Goal: Task Accomplishment & Management: Manage account settings

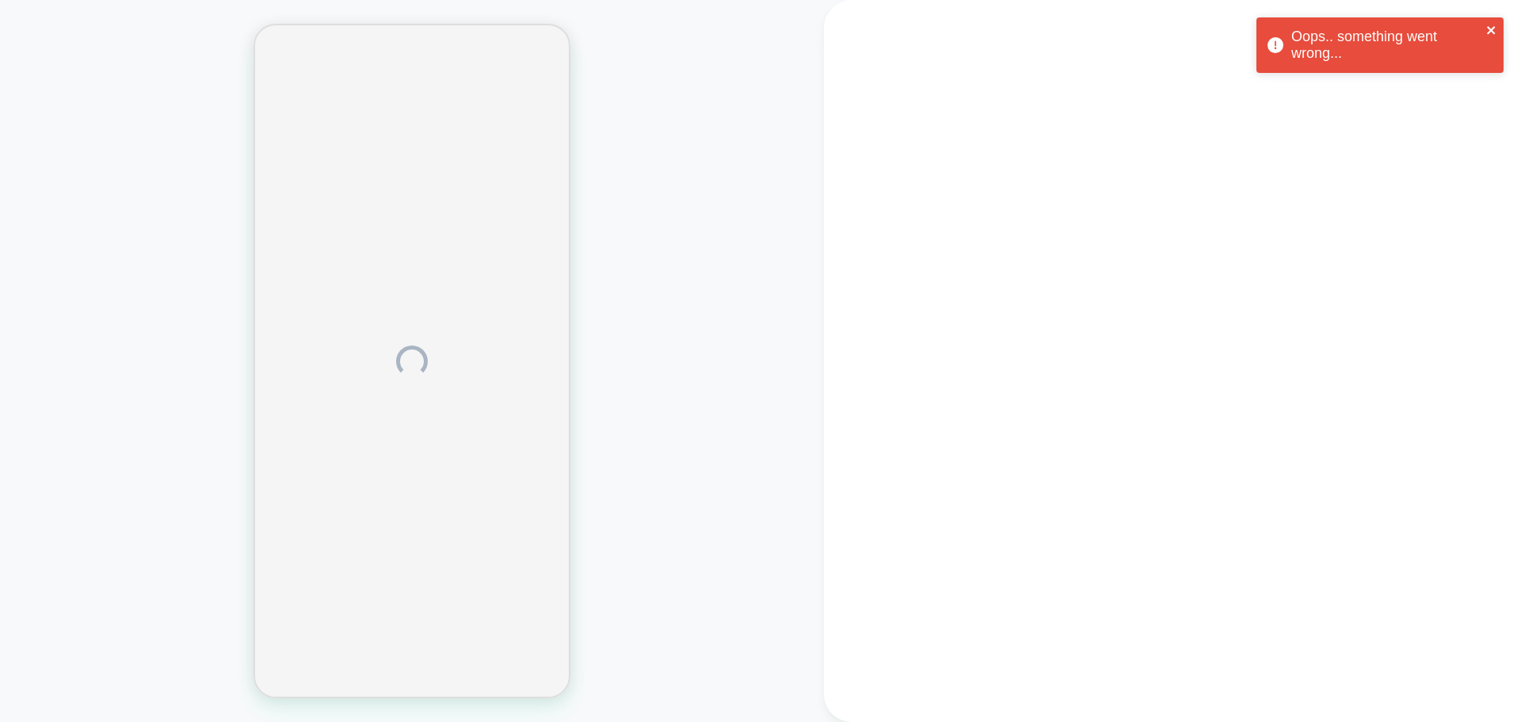
click at [1490, 26] on icon "close" at bounding box center [1492, 30] width 11 height 13
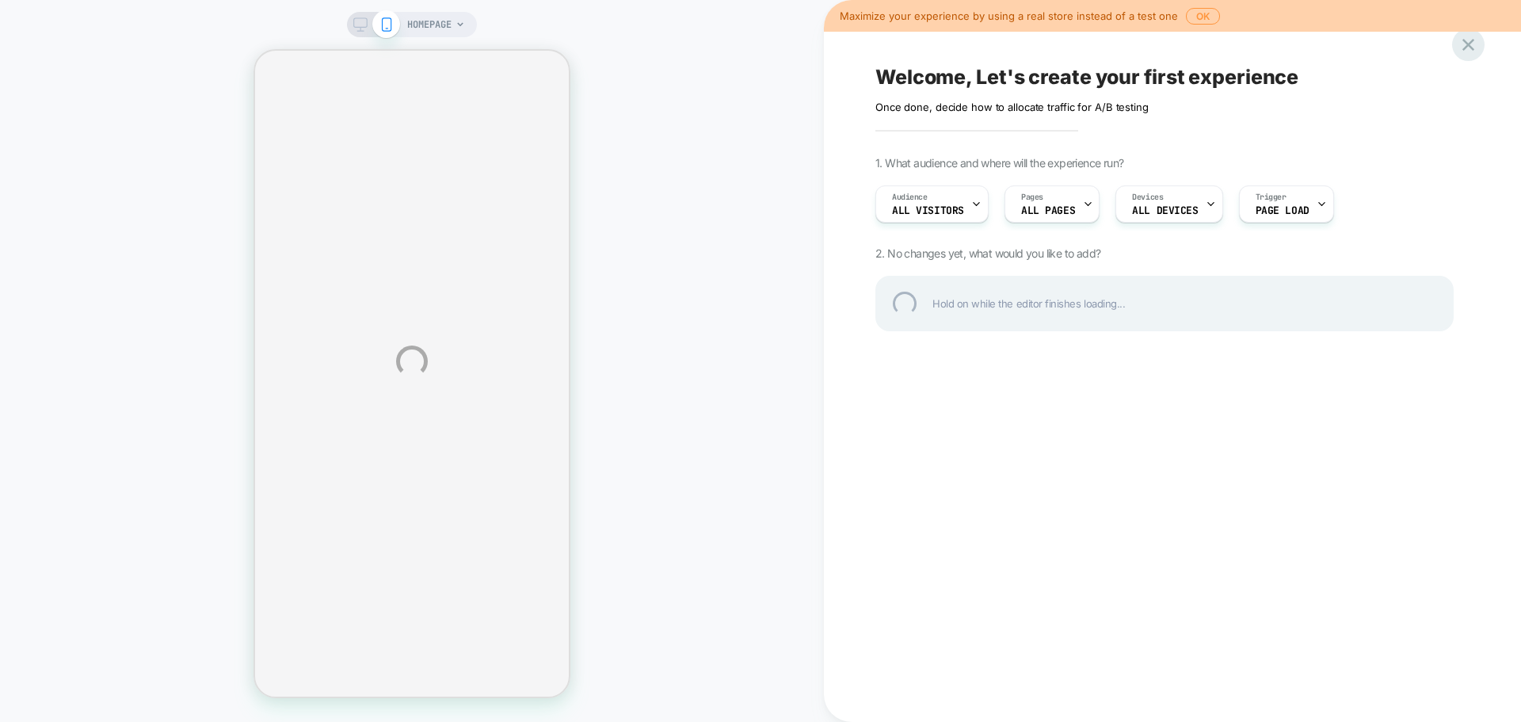
click at [1469, 48] on div at bounding box center [1468, 45] width 32 height 32
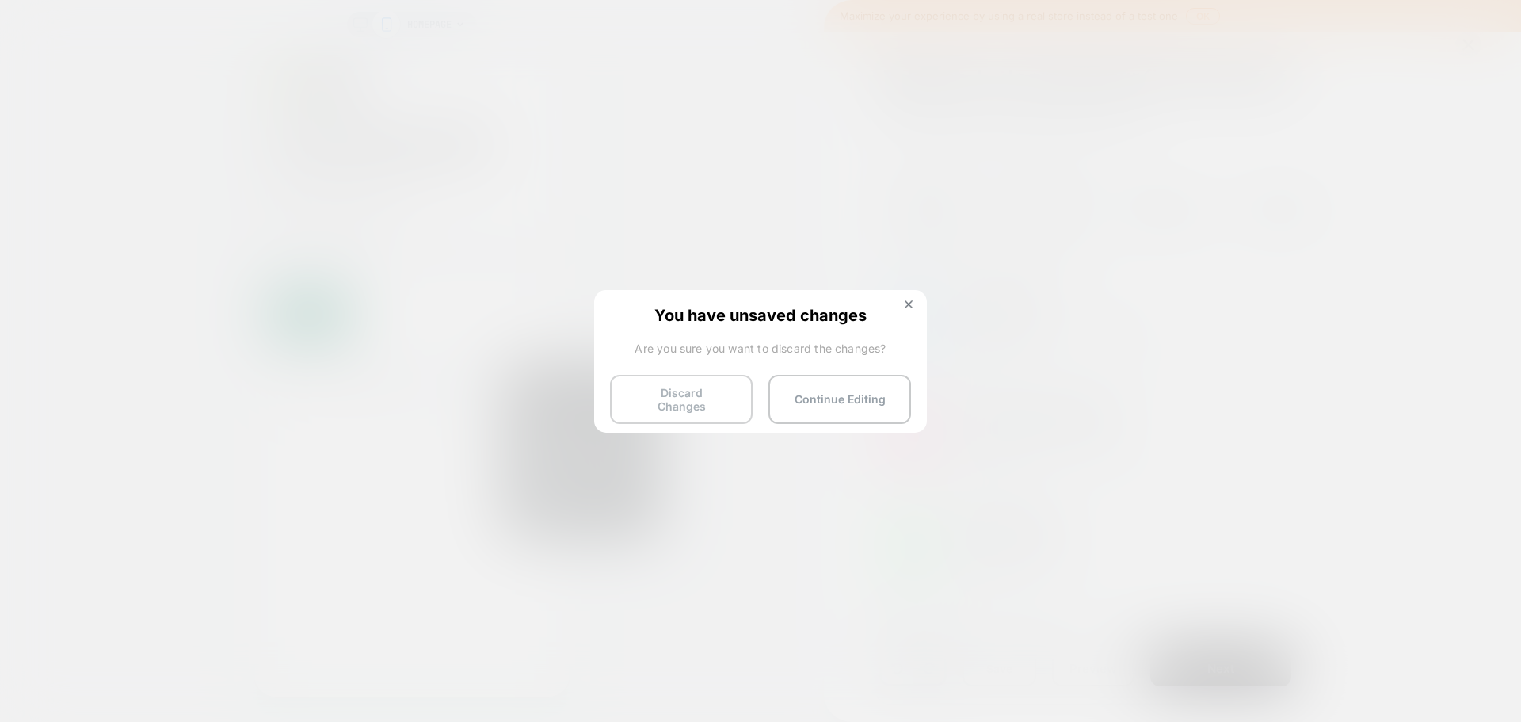
click at [693, 388] on button "Discard Changes" at bounding box center [681, 399] width 143 height 49
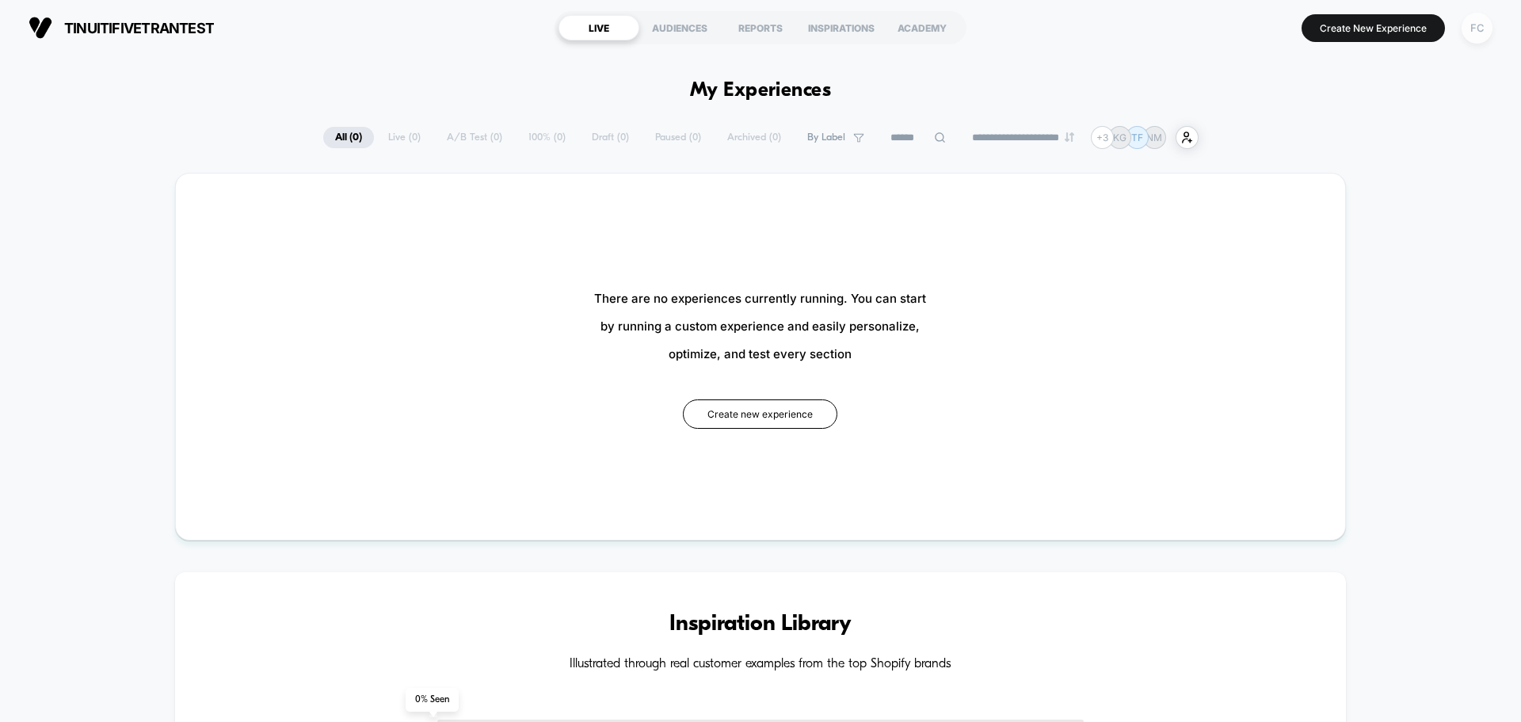
click at [1476, 36] on div "FC" at bounding box center [1477, 28] width 31 height 31
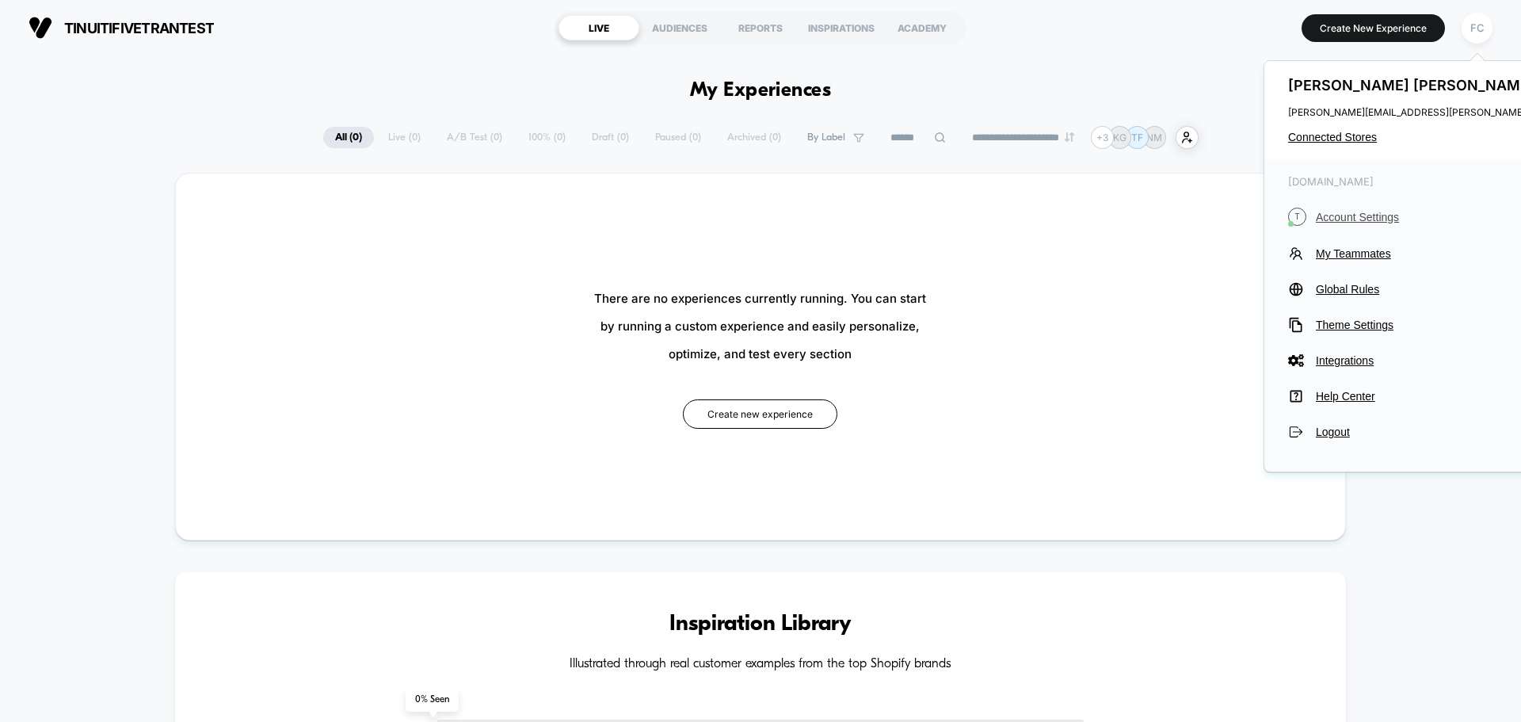
click at [1338, 220] on span "Account Settings" at bounding box center [1459, 217] width 287 height 13
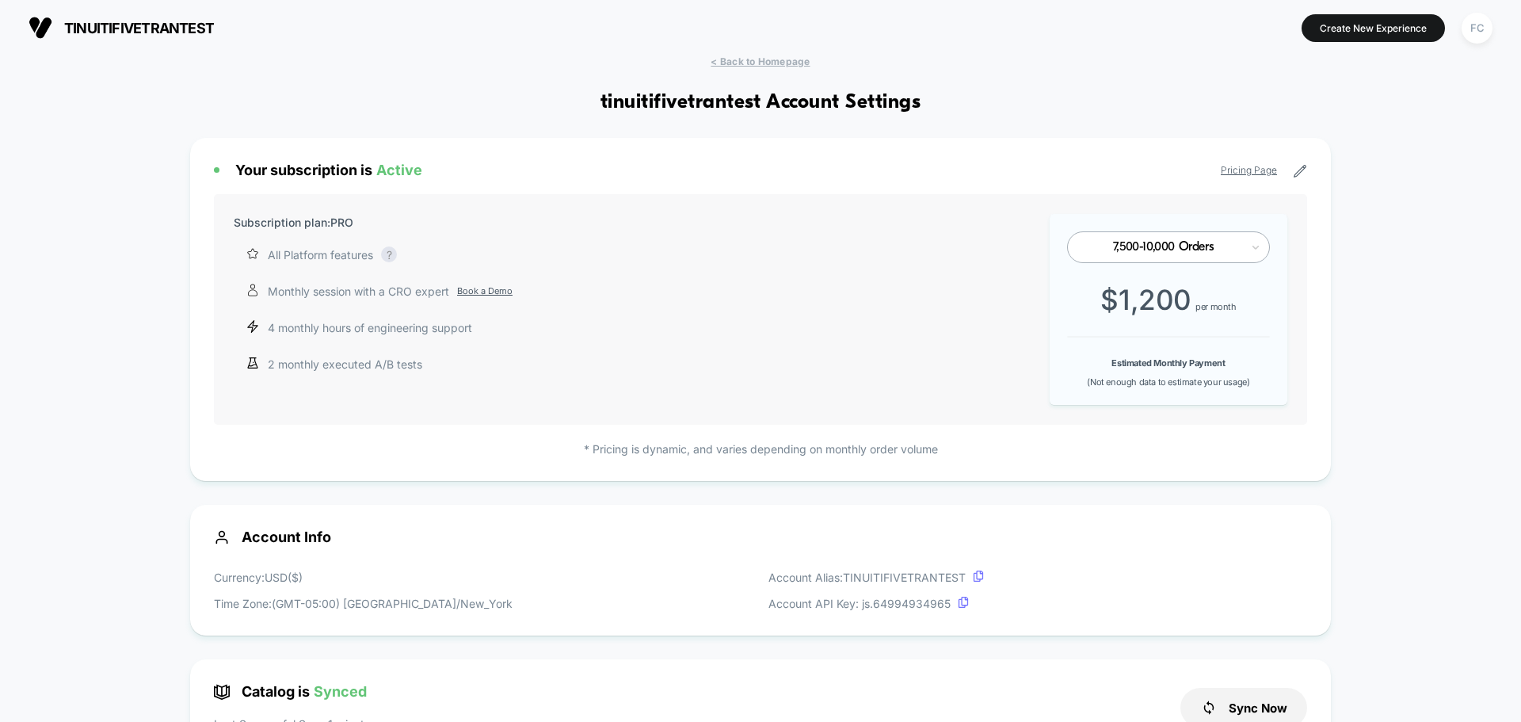
click at [838, 396] on div "Subscription plan: PRO All Platform features Complete access to our AI-powered …" at bounding box center [760, 309] width 1093 height 231
click at [1147, 359] on b "Estimated Monthly Payment" at bounding box center [1168, 362] width 113 height 11
click at [1056, 354] on div "7,500-10,000 Orders $ 1,200 per month Estimated Monthly Payment (Not enough dat…" at bounding box center [1169, 309] width 238 height 191
click at [922, 353] on div "Subscription plan: PRO All Platform features Complete access to our AI-powered …" at bounding box center [760, 309] width 1093 height 231
click at [1485, 27] on div "FC" at bounding box center [1477, 28] width 31 height 31
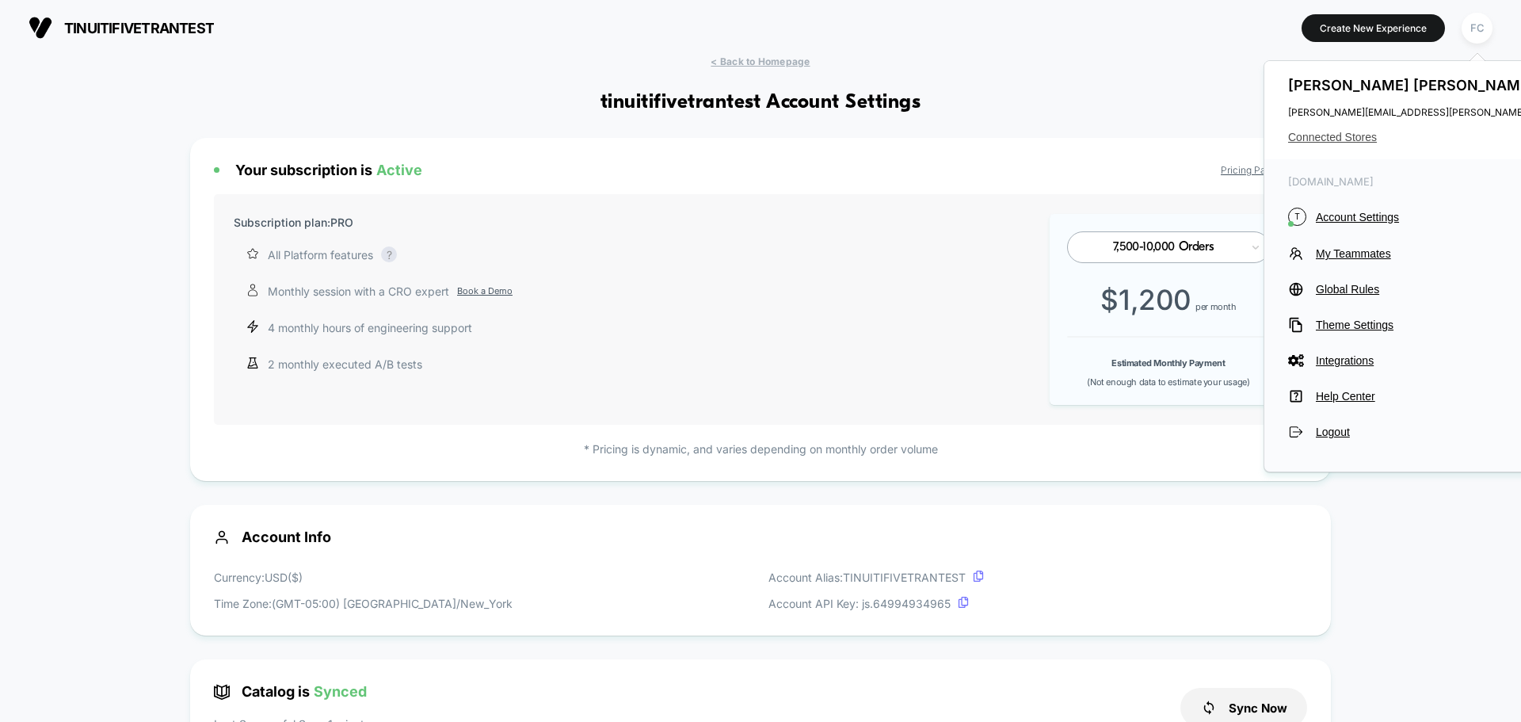
click at [1334, 143] on span "Connected Stores" at bounding box center [1445, 137] width 315 height 13
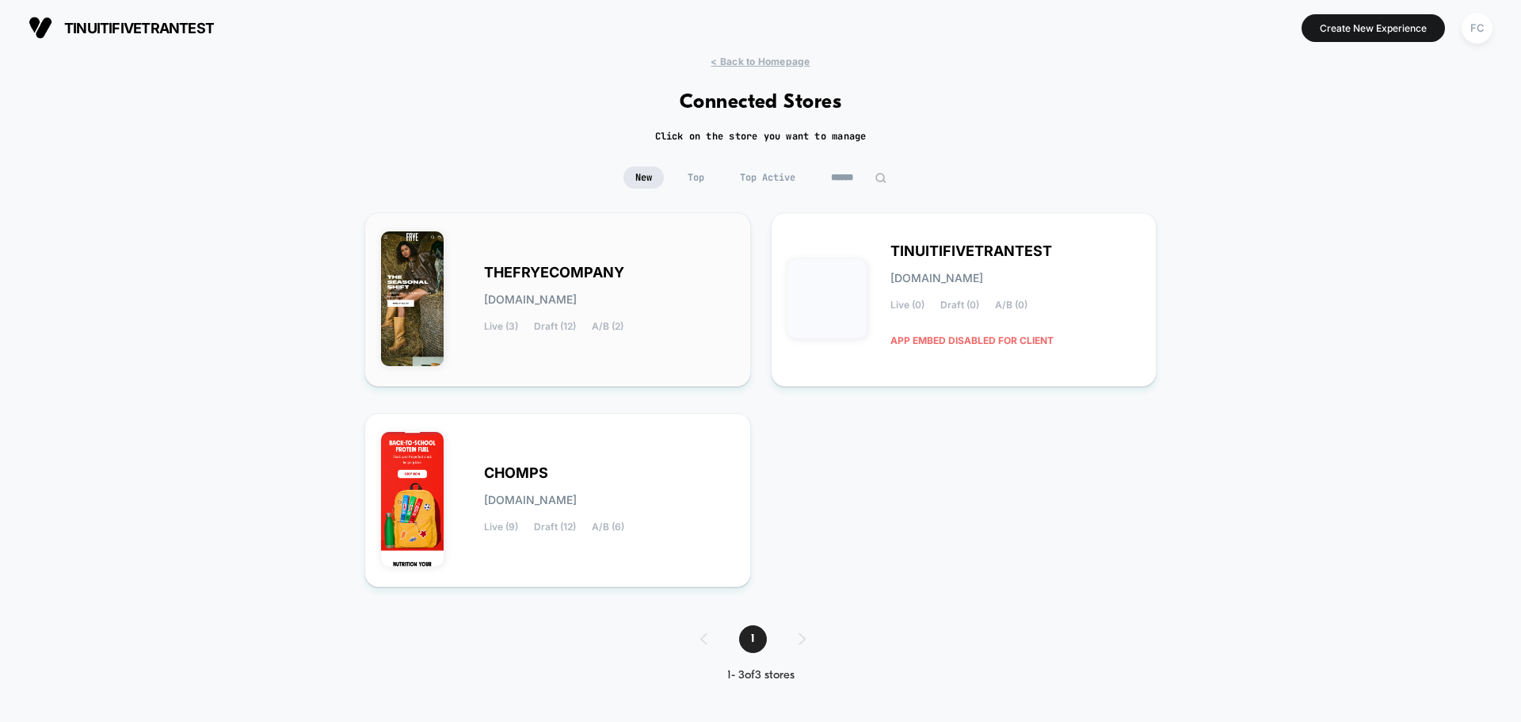
click at [586, 282] on div "THEFRYECOMPANY [DOMAIN_NAME] Live (3) Draft (12) A/B (2)" at bounding box center [609, 299] width 250 height 65
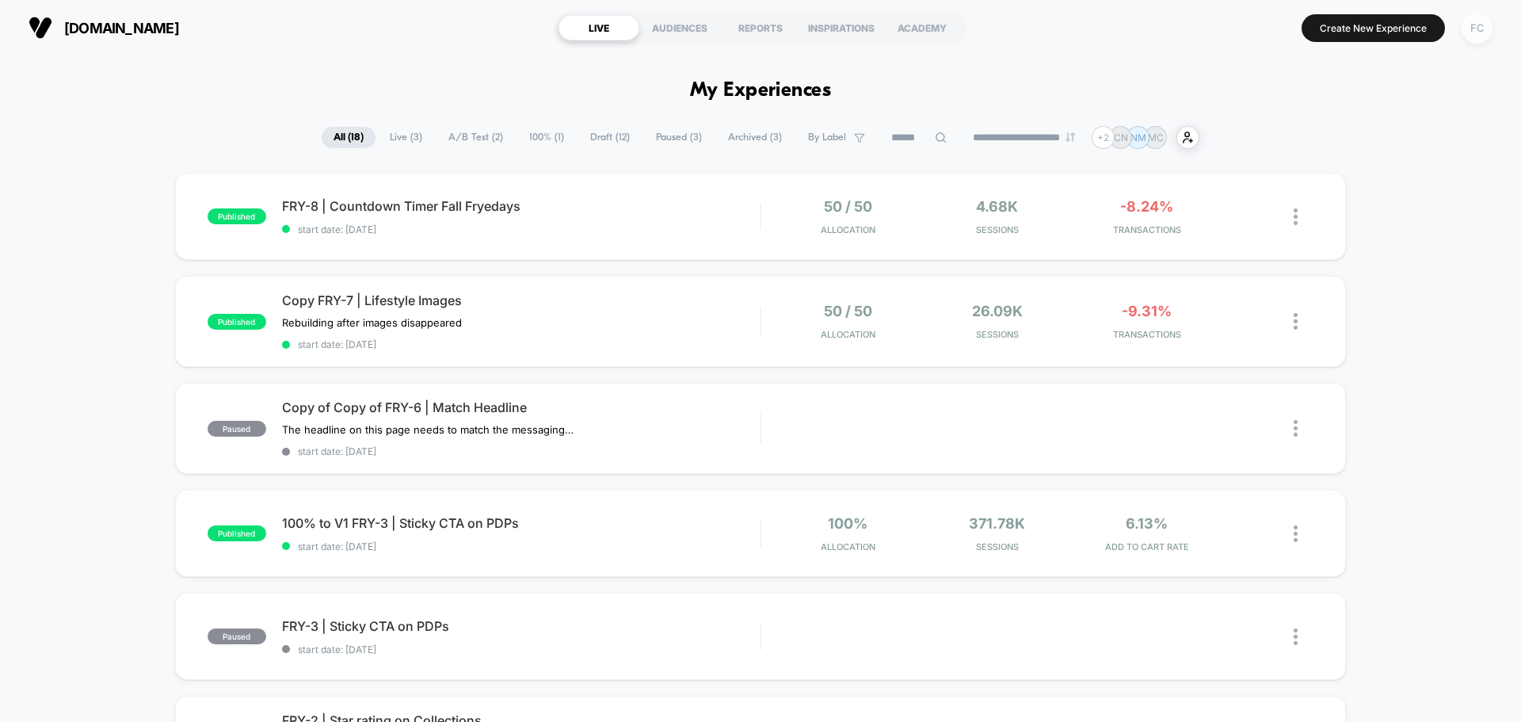
click at [1479, 25] on div "FC" at bounding box center [1477, 28] width 31 height 31
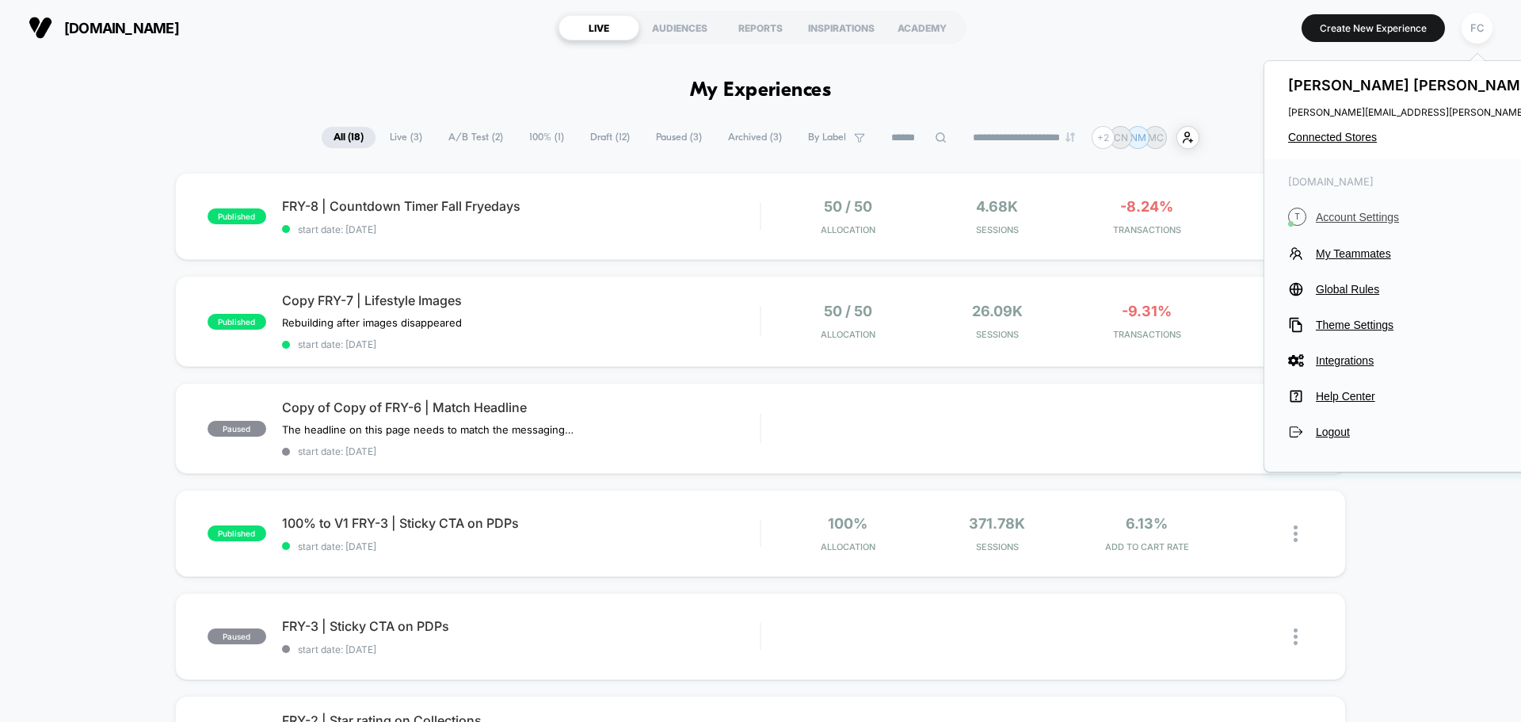
click at [1339, 217] on span "Account Settings" at bounding box center [1459, 217] width 287 height 13
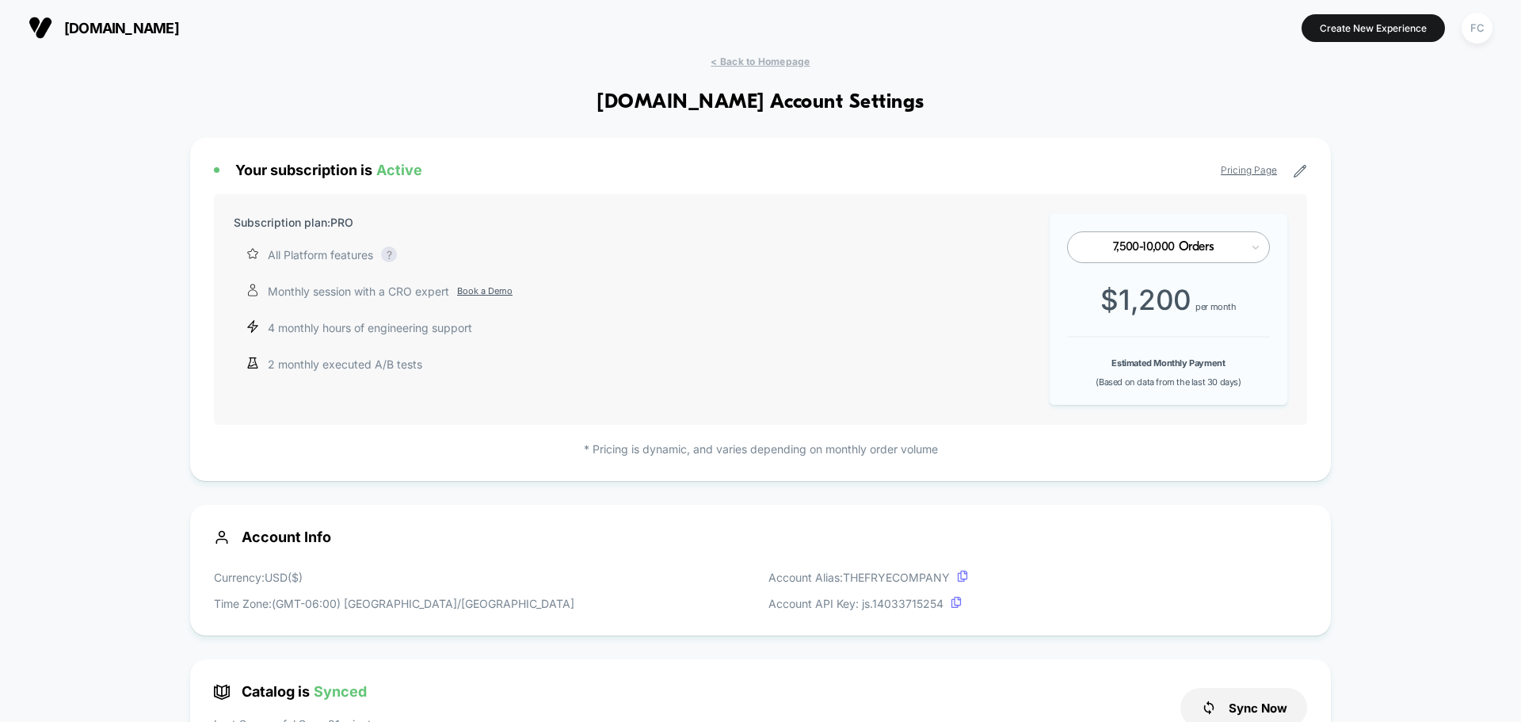
click at [709, 450] on p "* Pricing is dynamic, and varies depending on monthly order volume" at bounding box center [760, 449] width 1093 height 17
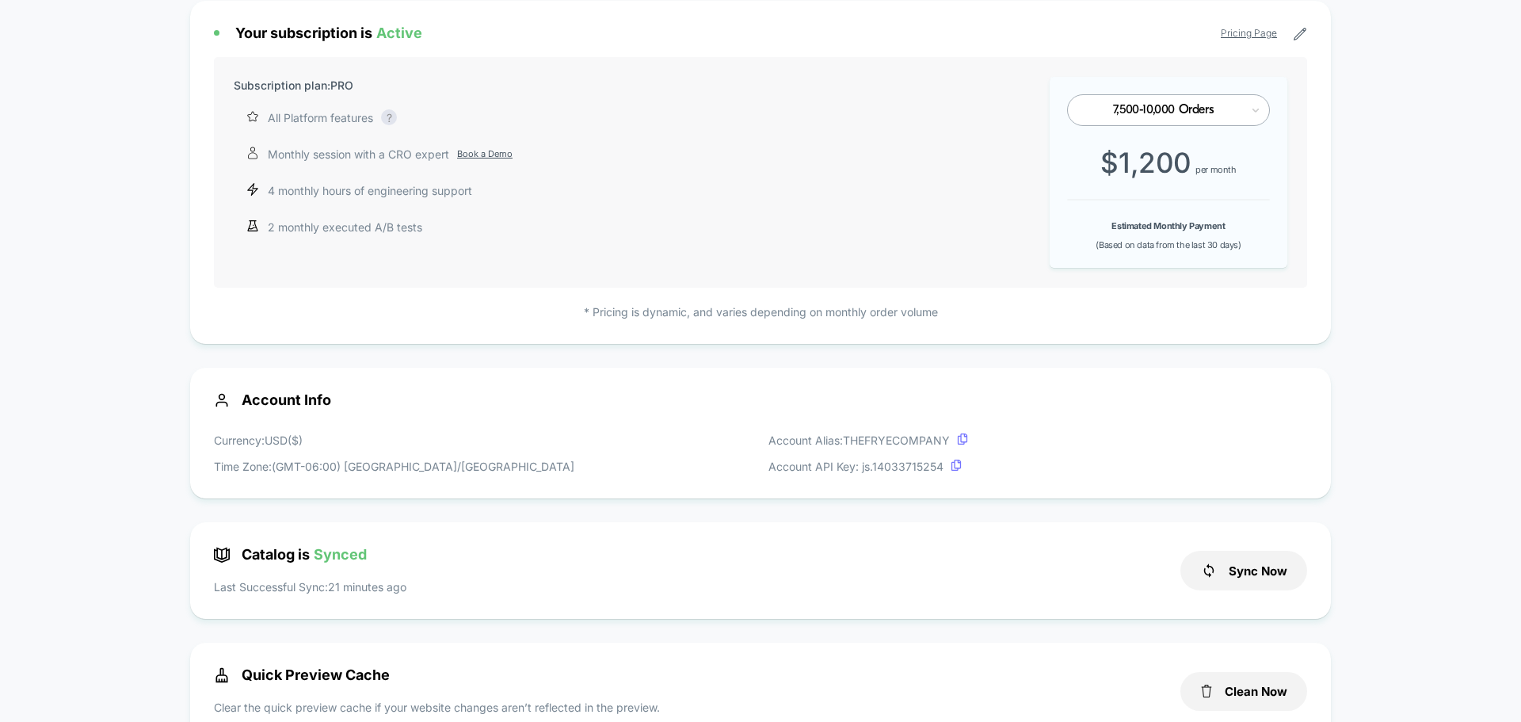
click at [501, 452] on div "Currency: USD ( $ ) Time Zone: (GMT-06:00) America/[GEOGRAPHIC_DATA] Account Al…" at bounding box center [760, 453] width 1093 height 43
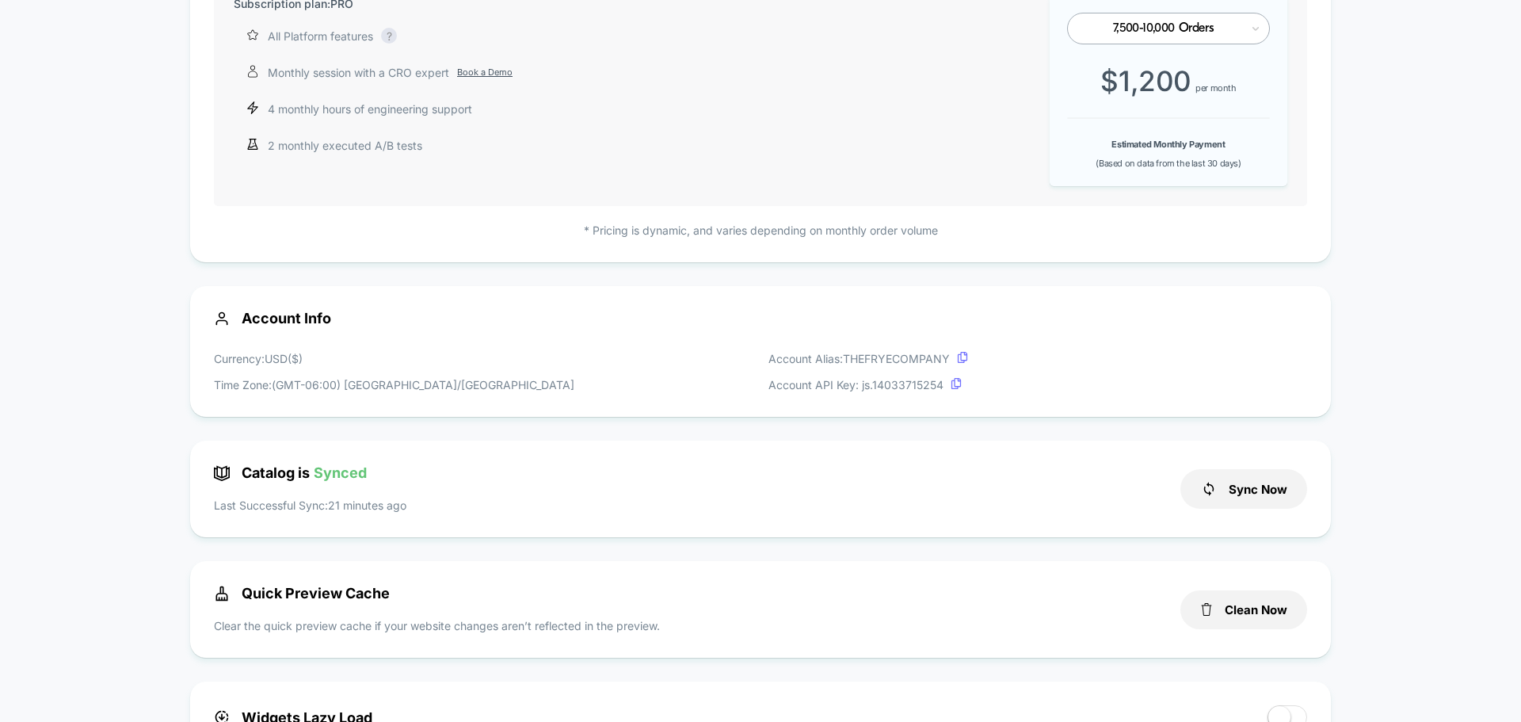
scroll to position [0, 0]
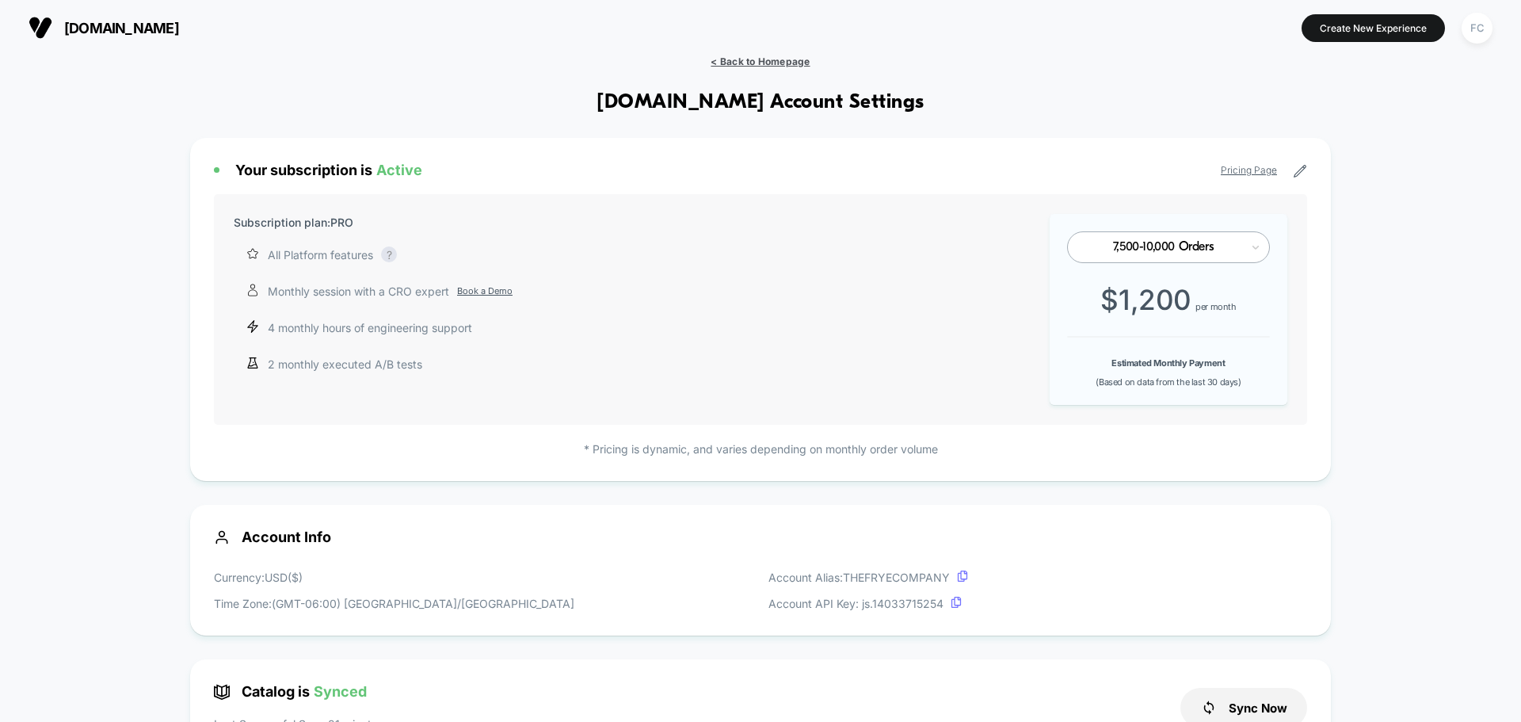
click at [782, 61] on span "< Back to Homepage" at bounding box center [760, 61] width 99 height 12
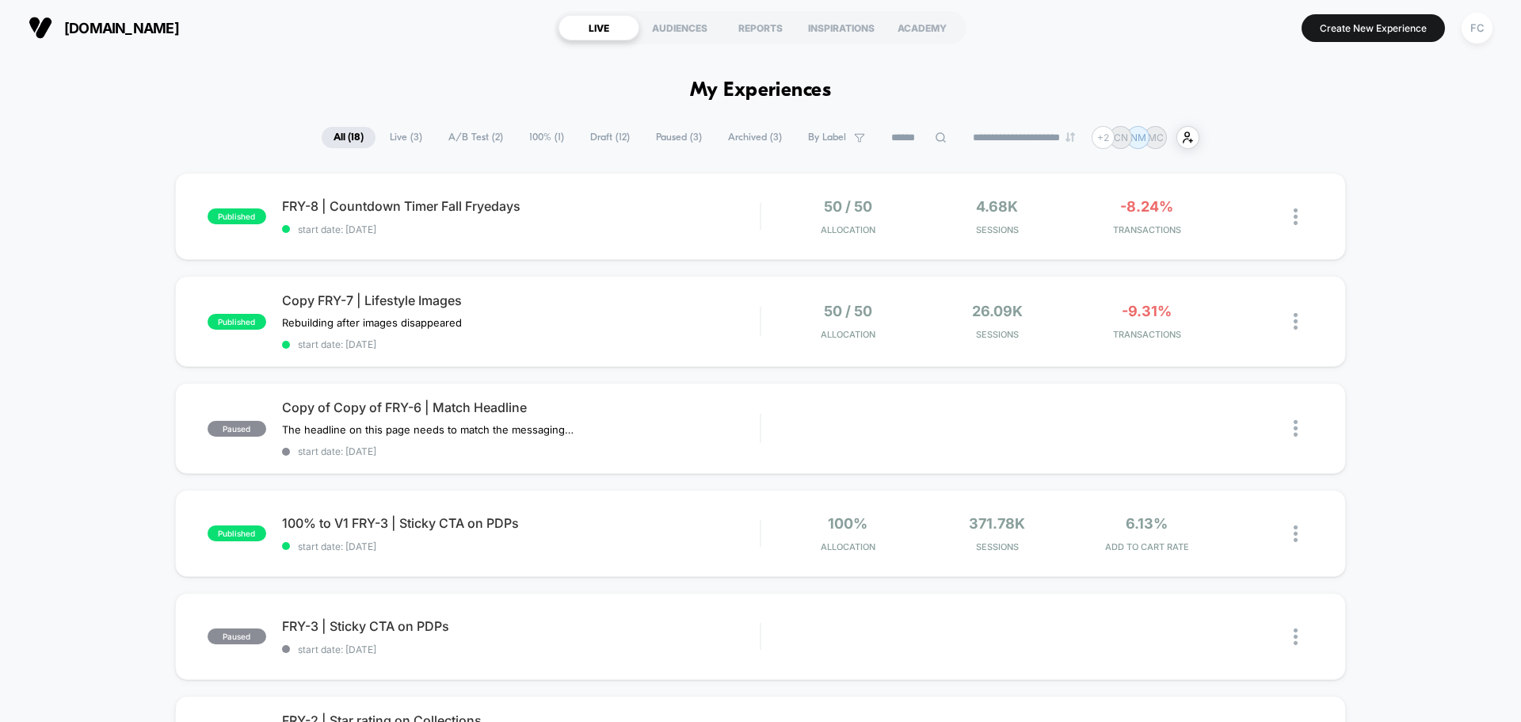
click at [103, 25] on span "[DOMAIN_NAME]" at bounding box center [121, 28] width 115 height 17
click at [170, 29] on span "[DOMAIN_NAME]" at bounding box center [121, 28] width 115 height 17
click at [169, 29] on span "[DOMAIN_NAME]" at bounding box center [121, 28] width 115 height 17
